Goal: Find specific page/section

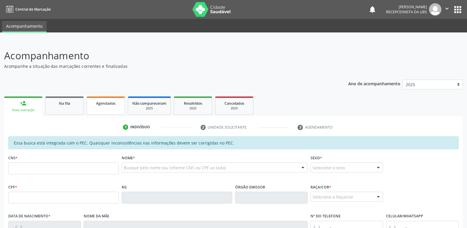
click at [111, 99] on link "Agendados" at bounding box center [106, 105] width 38 height 18
click at [110, 108] on link "Agendados" at bounding box center [106, 105] width 38 height 18
